Goal: Information Seeking & Learning: Find specific fact

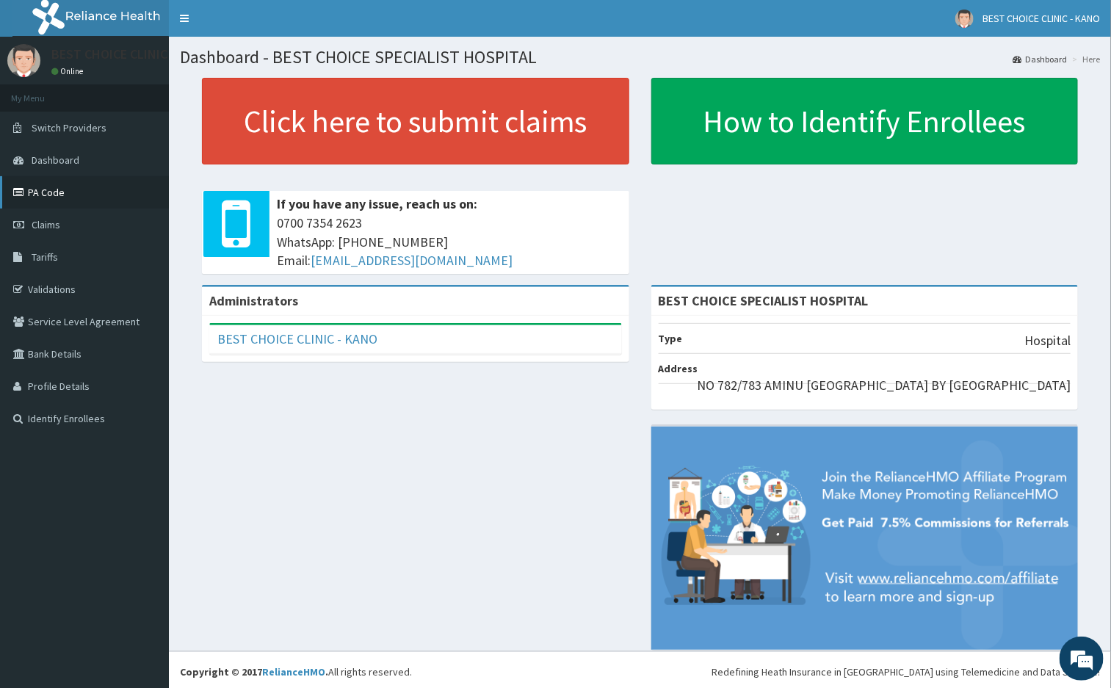
click at [53, 201] on link "PA Code" at bounding box center [84, 192] width 169 height 32
click at [51, 219] on span "Claims" at bounding box center [46, 224] width 29 height 13
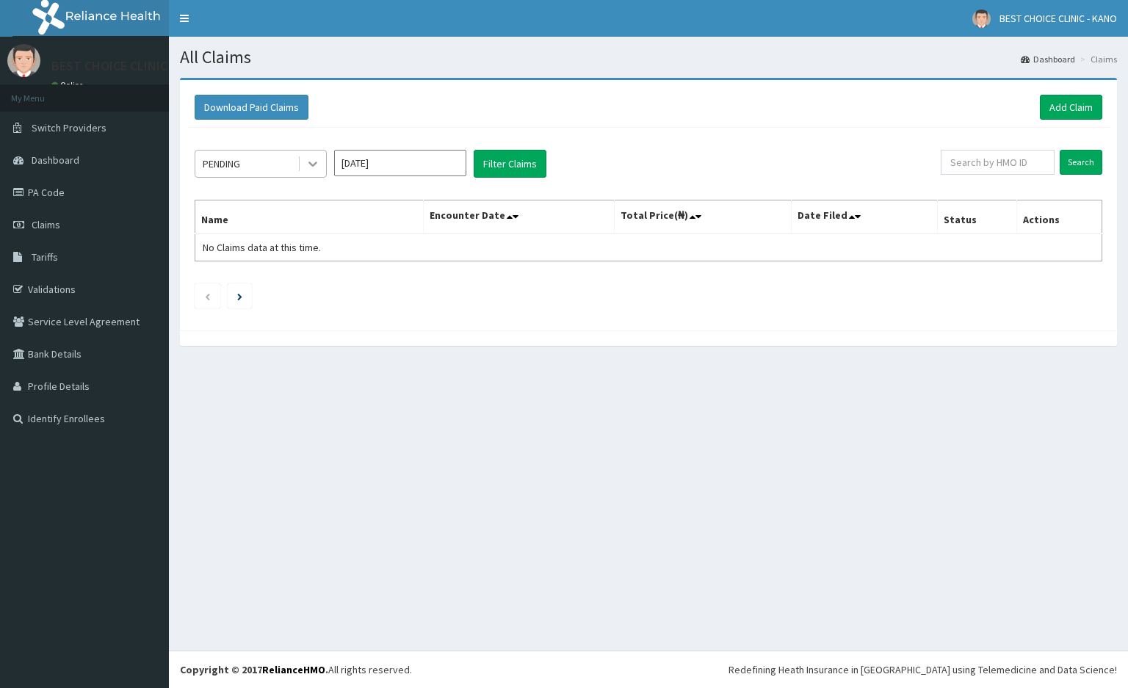
click at [317, 166] on icon at bounding box center [312, 163] width 15 height 15
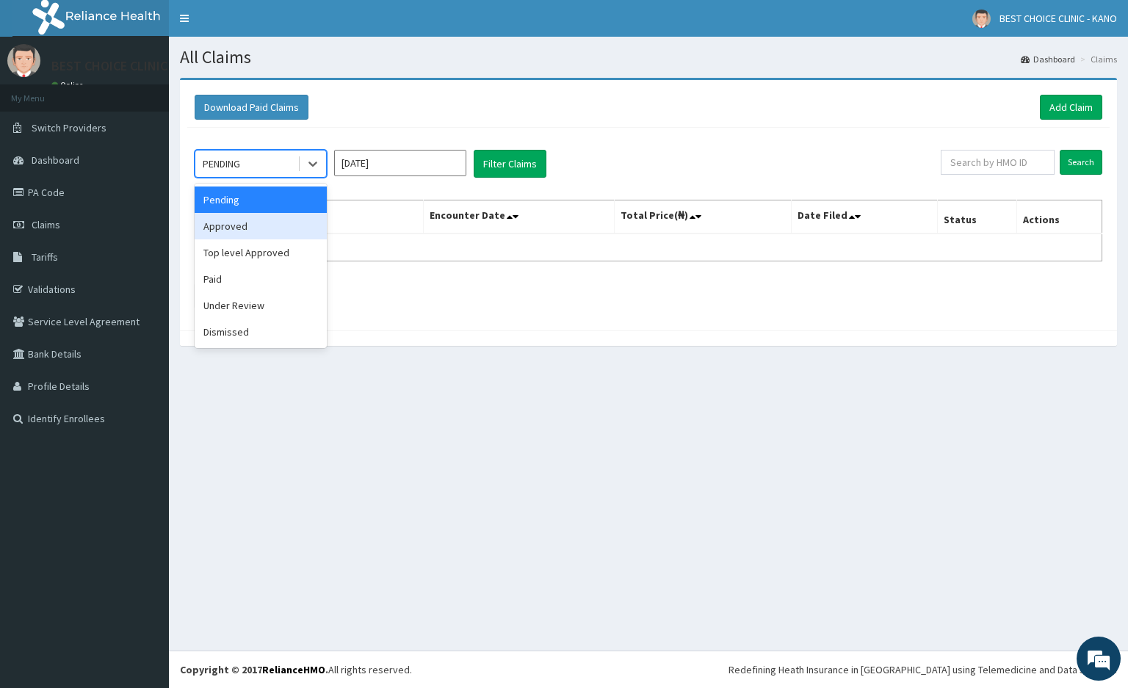
click at [243, 234] on div "Approved" at bounding box center [261, 226] width 132 height 26
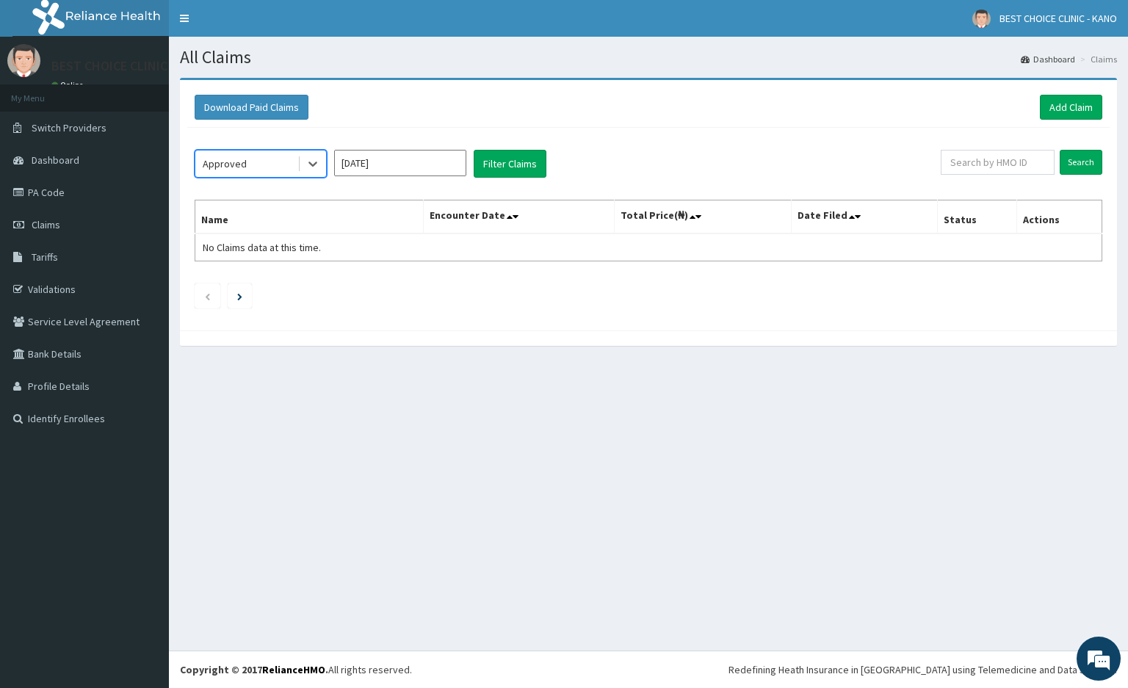
click at [460, 165] on input "Sep 2025" at bounding box center [400, 163] width 132 height 26
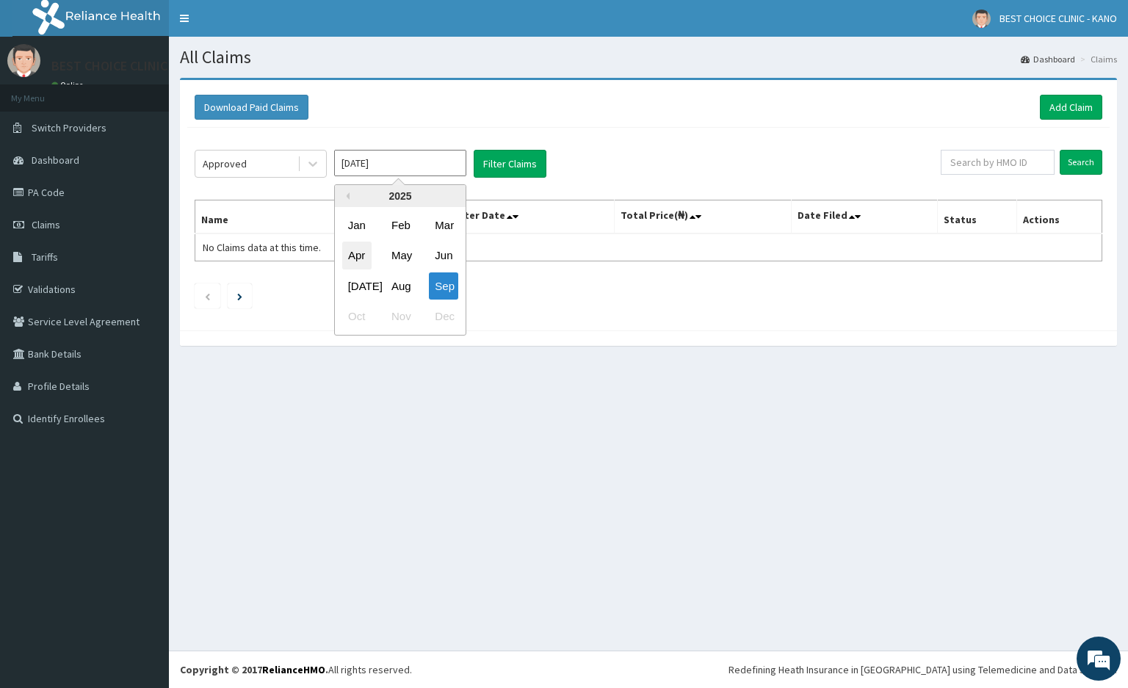
click at [355, 245] on div "Apr" at bounding box center [356, 255] width 29 height 27
click at [502, 166] on button "Filter Claims" at bounding box center [510, 164] width 73 height 28
click at [513, 173] on button "Filter Claims" at bounding box center [510, 164] width 73 height 28
click at [403, 163] on input "Apr 2025" at bounding box center [400, 163] width 132 height 26
click at [443, 258] on div "Jun" at bounding box center [443, 255] width 29 height 27
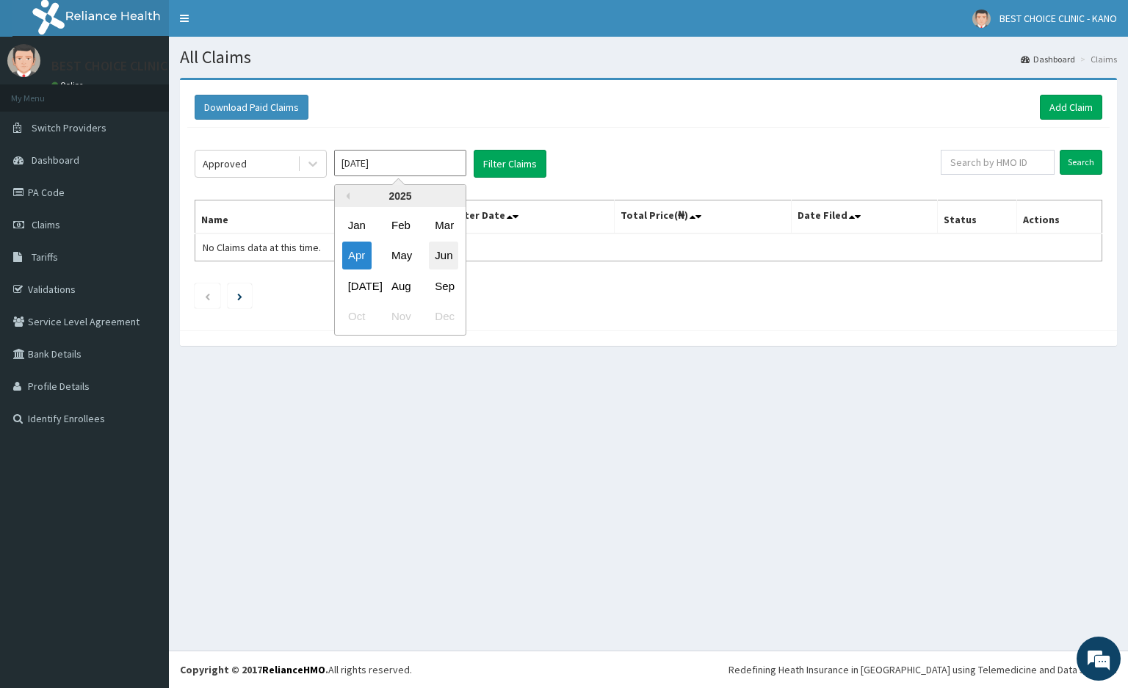
type input "Jun 2025"
click at [498, 165] on button "Filter Claims" at bounding box center [510, 164] width 73 height 28
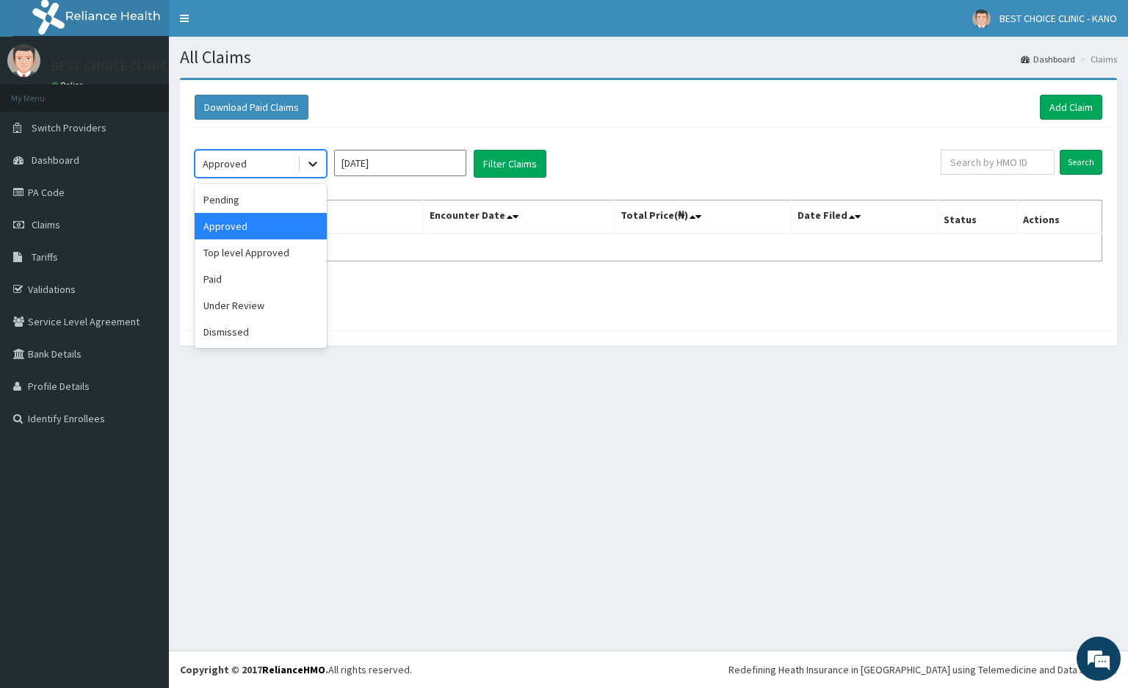
click at [320, 162] on div at bounding box center [313, 164] width 26 height 26
click at [269, 221] on div "Approved" at bounding box center [261, 226] width 132 height 26
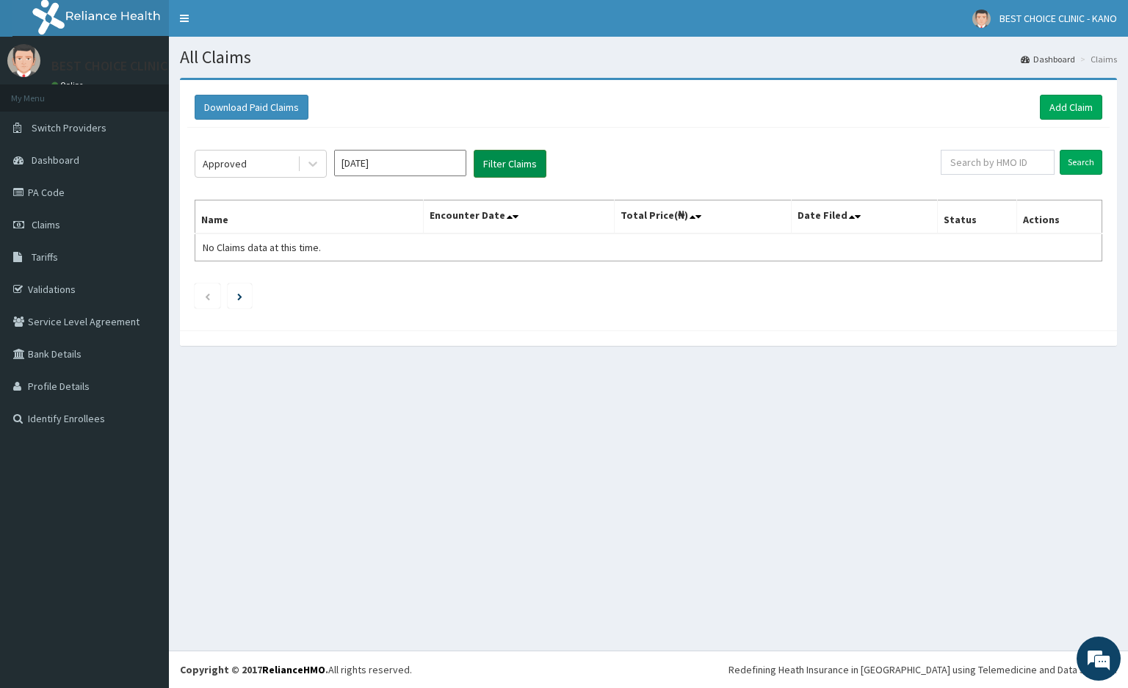
click at [504, 170] on button "Filter Claims" at bounding box center [510, 164] width 73 height 28
click at [1071, 168] on input "Search" at bounding box center [1081, 162] width 43 height 25
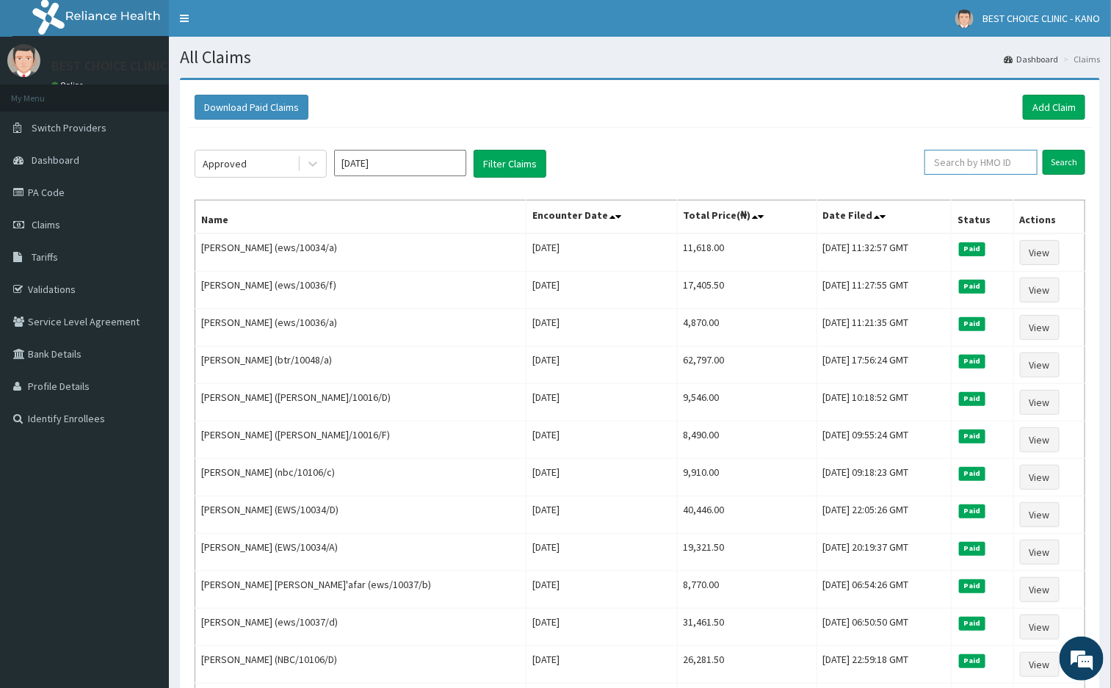
click at [959, 170] on input "text" at bounding box center [980, 162] width 113 height 25
click at [1077, 165] on input "Search" at bounding box center [1064, 162] width 43 height 25
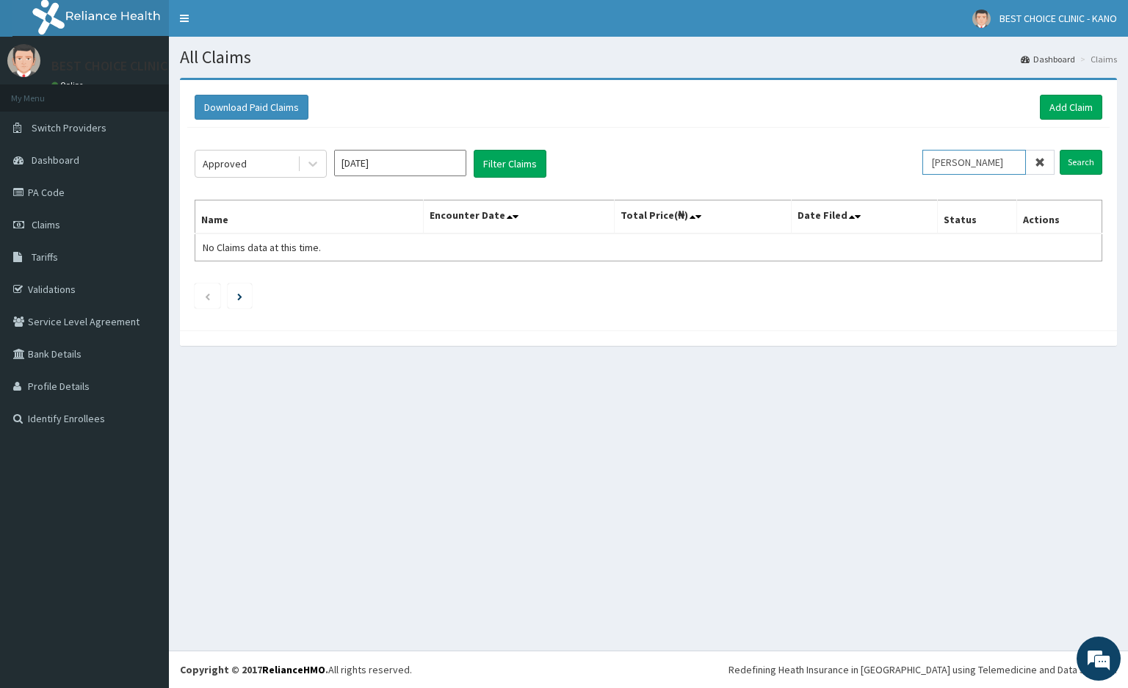
click at [1007, 162] on input "anisa" at bounding box center [974, 162] width 104 height 25
type input "gbi"
click at [1067, 168] on input "Search" at bounding box center [1081, 162] width 43 height 25
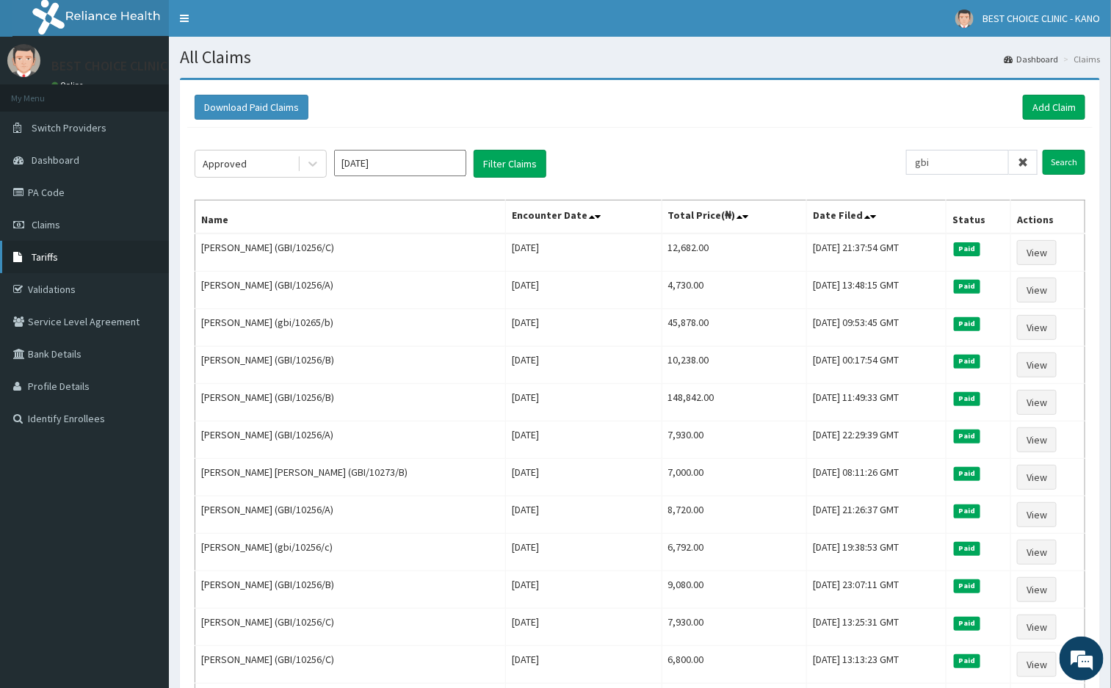
click at [68, 256] on link "Tariffs" at bounding box center [84, 257] width 169 height 32
click at [53, 251] on span "Tariffs" at bounding box center [45, 256] width 26 height 13
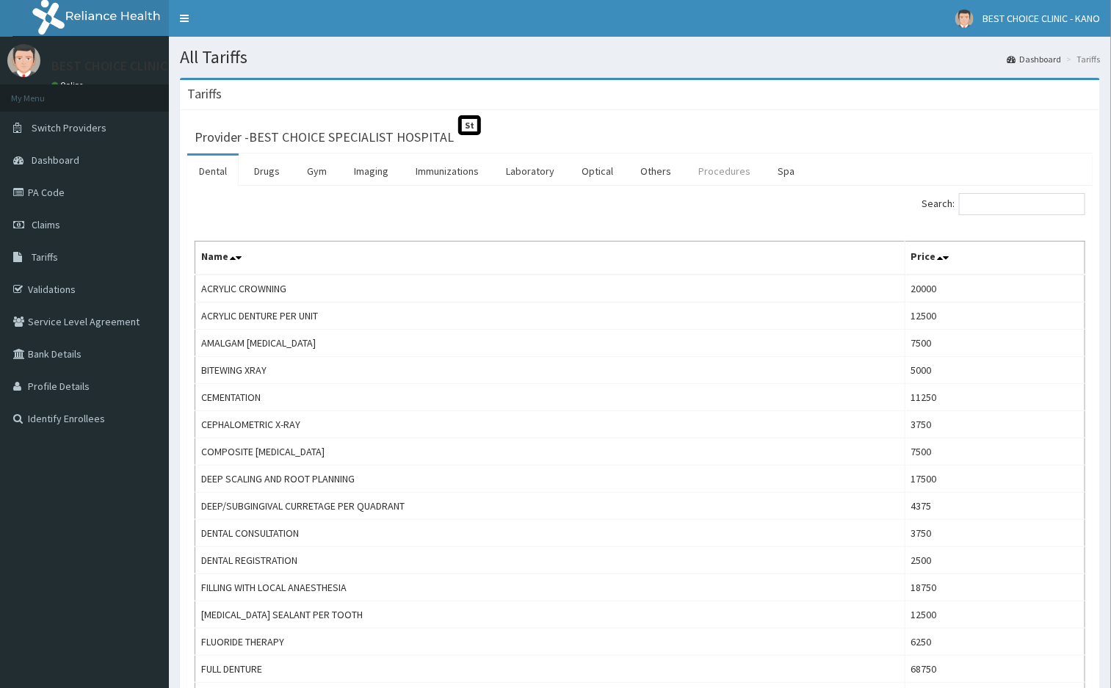
click at [709, 172] on link "Procedures" at bounding box center [725, 171] width 76 height 31
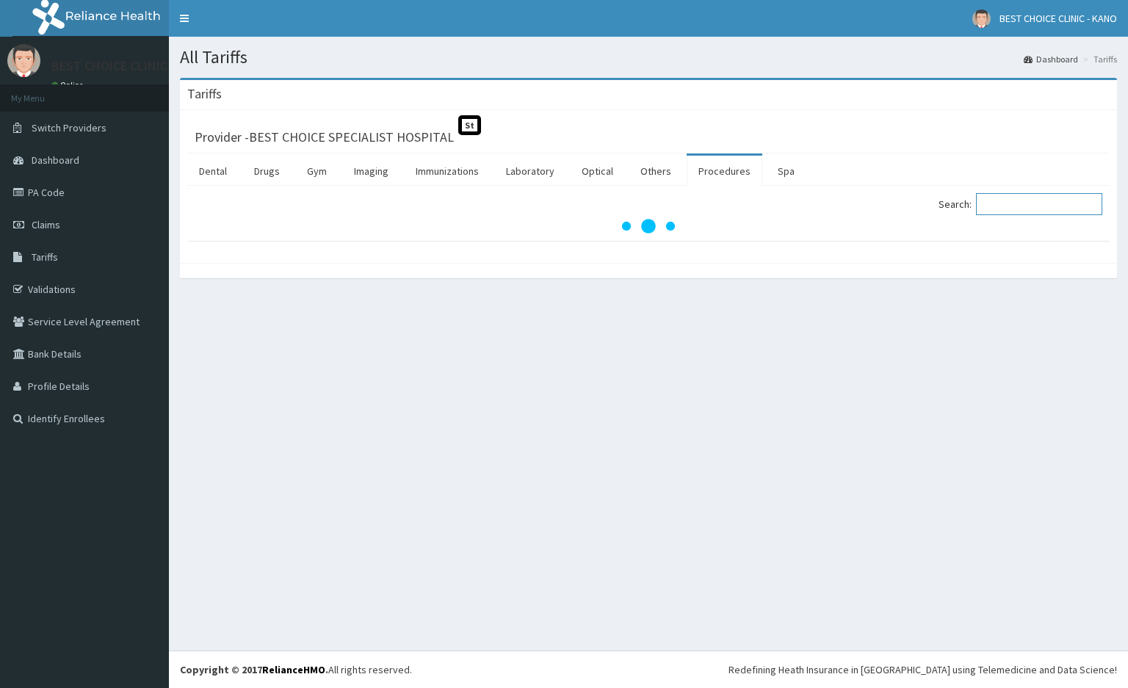
click at [1032, 215] on input "Search:" at bounding box center [1039, 204] width 126 height 22
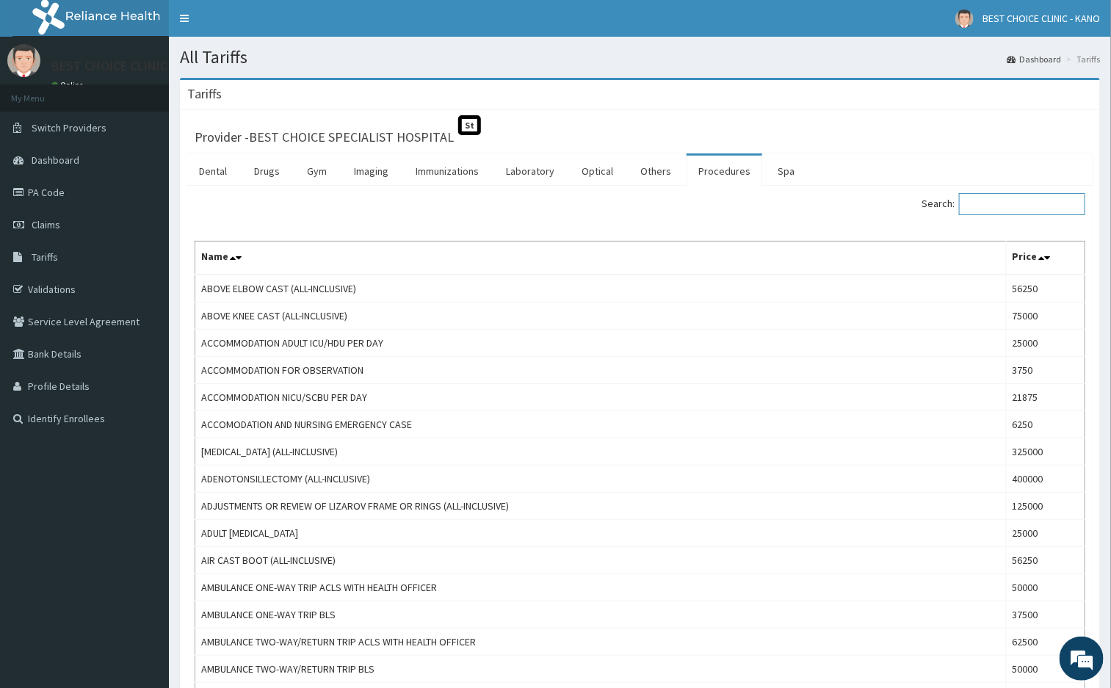
click at [981, 212] on input "Search:" at bounding box center [1022, 204] width 126 height 22
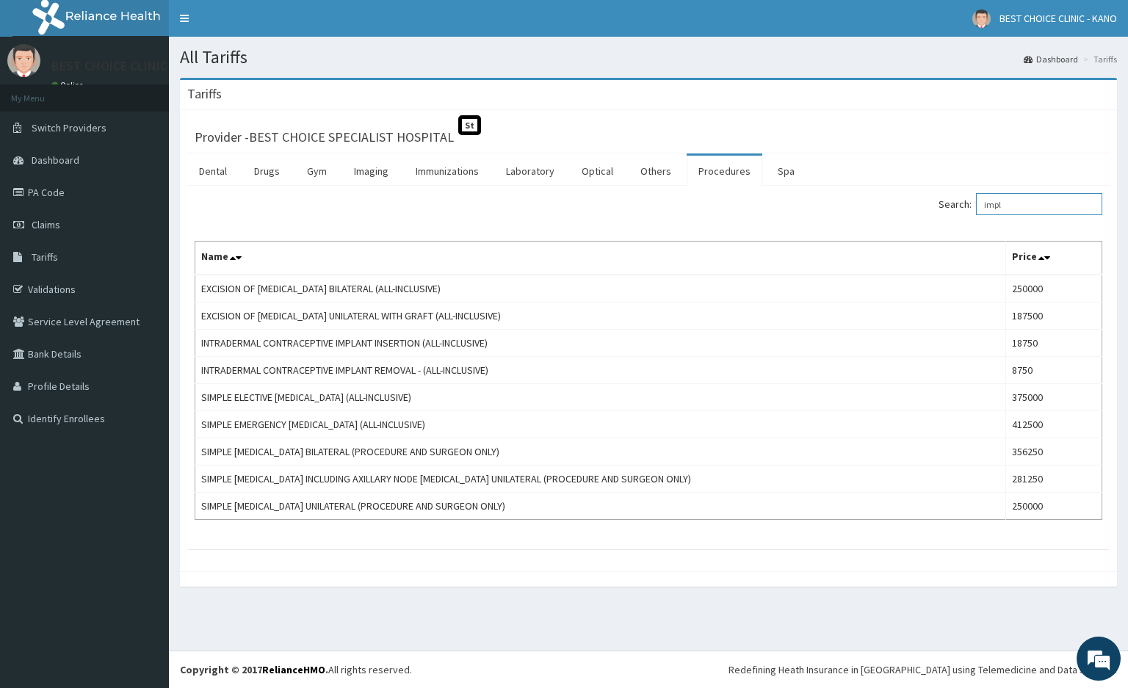
drag, startPoint x: 1044, startPoint y: 203, endPoint x: 891, endPoint y: 203, distance: 153.5
click at [891, 203] on div "Search: impl" at bounding box center [880, 206] width 443 height 26
paste input "Implanon"
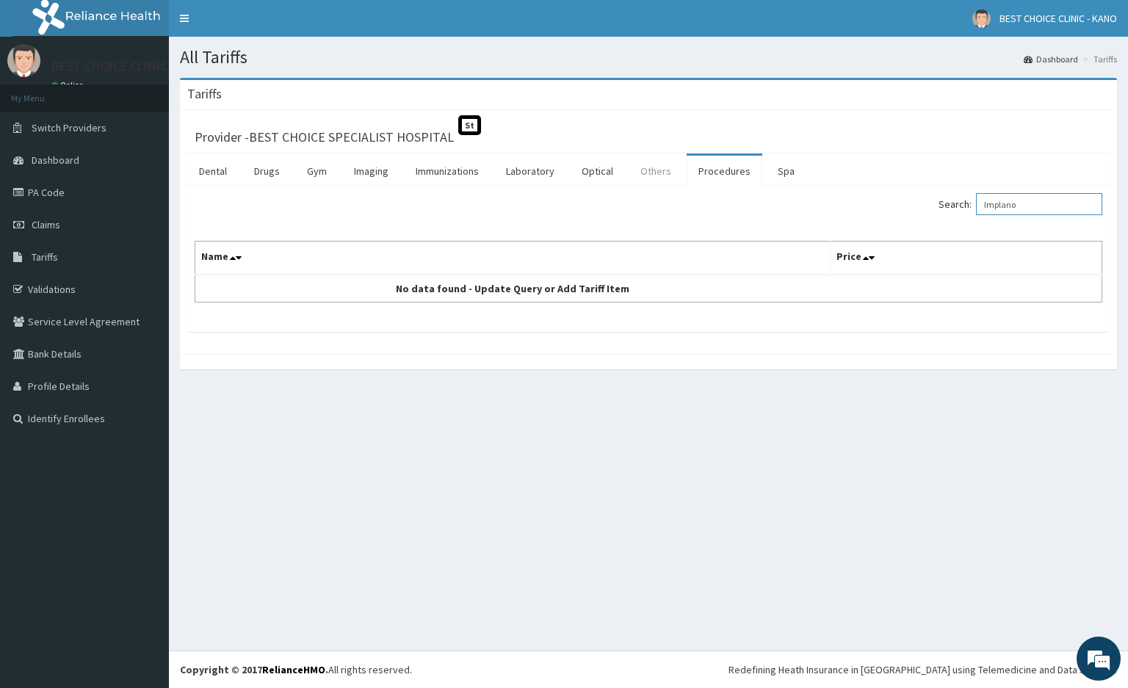
type input "Implano"
click at [664, 181] on link "Others" at bounding box center [656, 171] width 54 height 31
click at [595, 175] on link "Optical" at bounding box center [597, 171] width 55 height 31
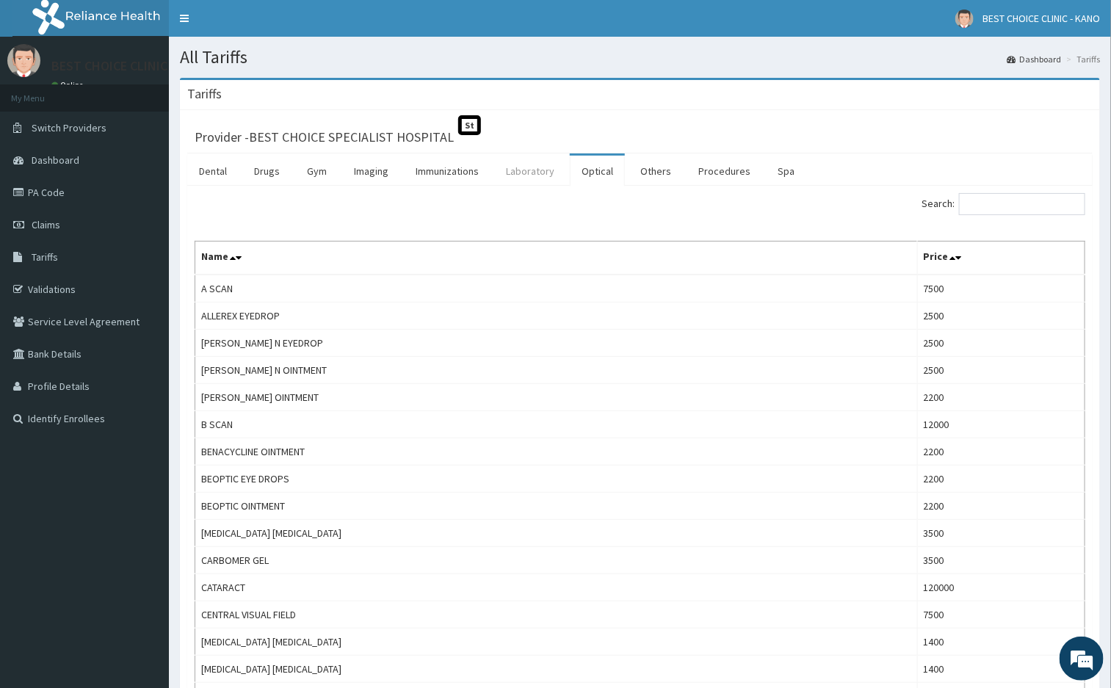
click at [518, 173] on link "Laboratory" at bounding box center [530, 171] width 72 height 31
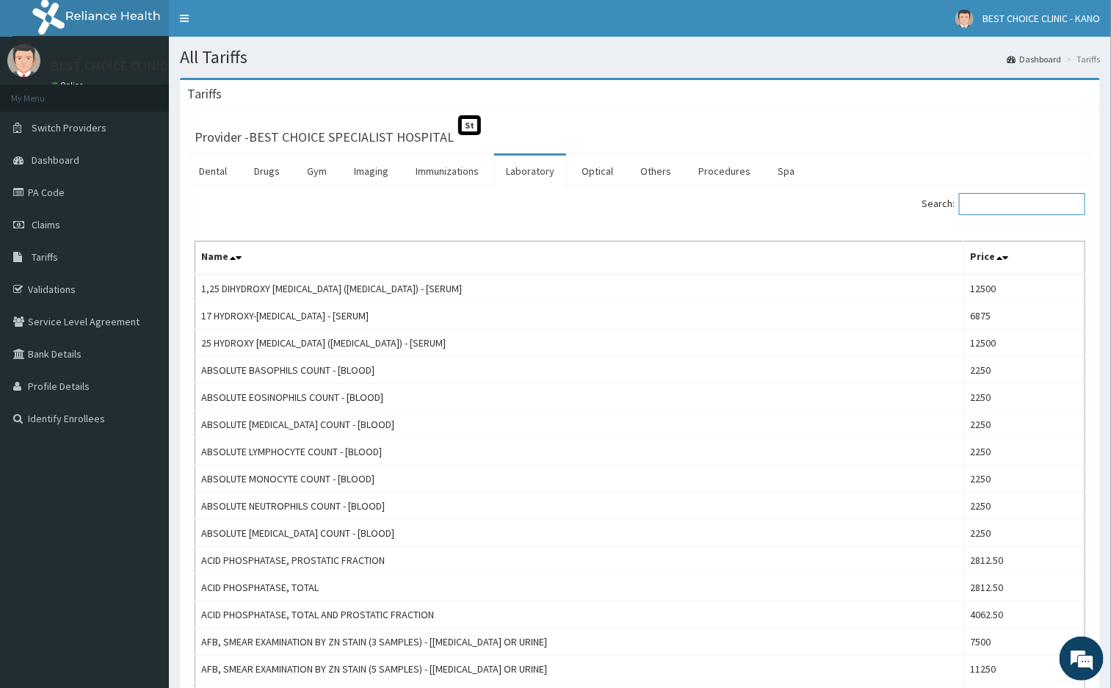
click at [978, 214] on input "Search:" at bounding box center [1022, 204] width 126 height 22
paste input "Implanon"
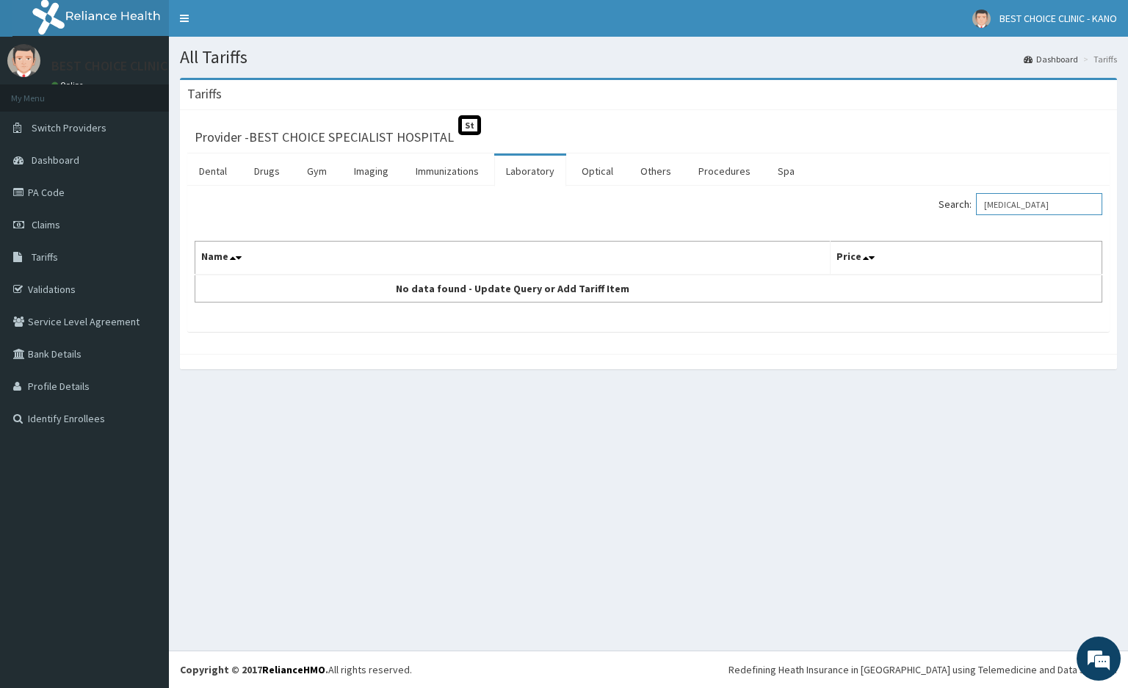
type input "Implanon"
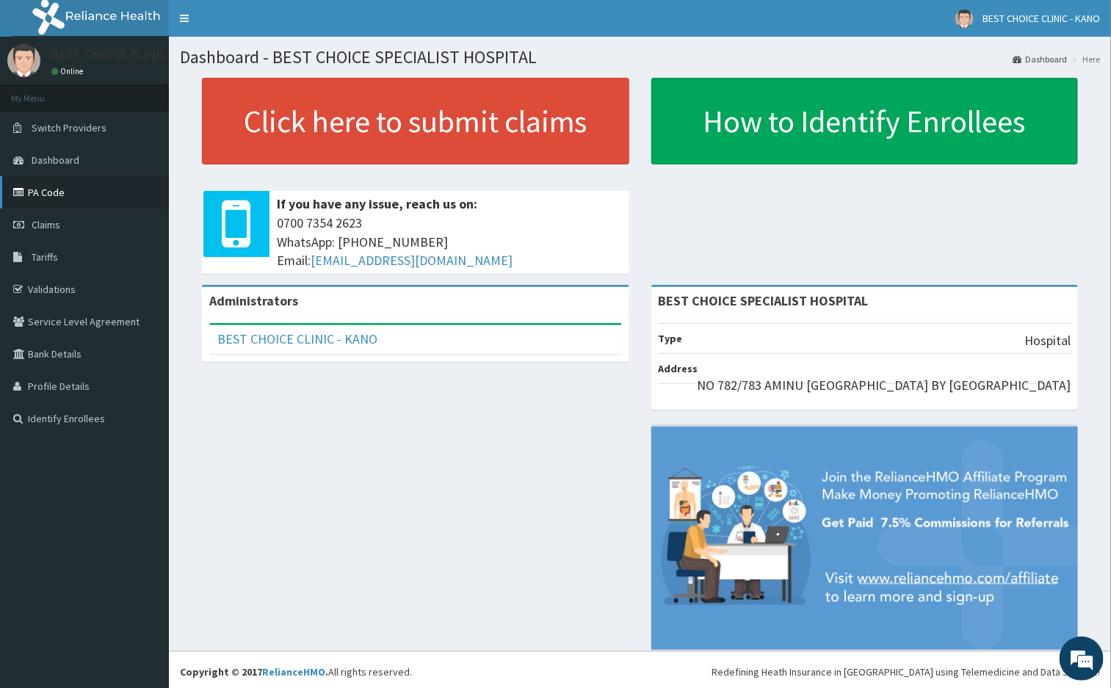
click at [22, 192] on icon at bounding box center [20, 192] width 15 height 10
